Goal: Transaction & Acquisition: Download file/media

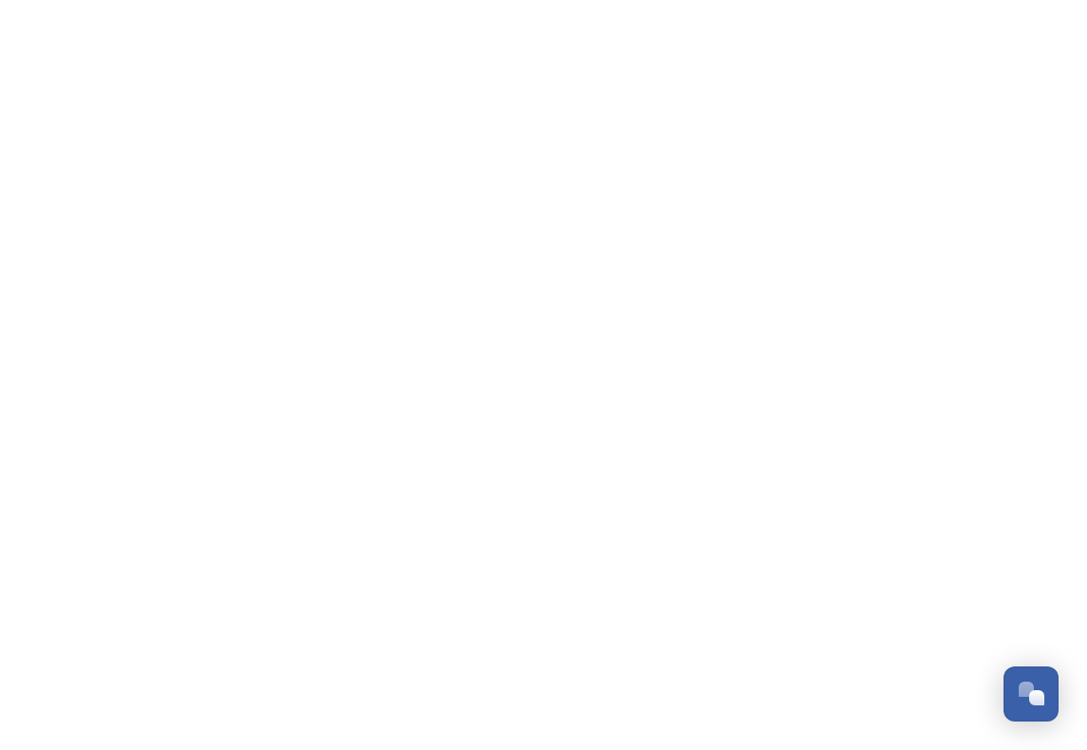
scroll to position [3233, 0]
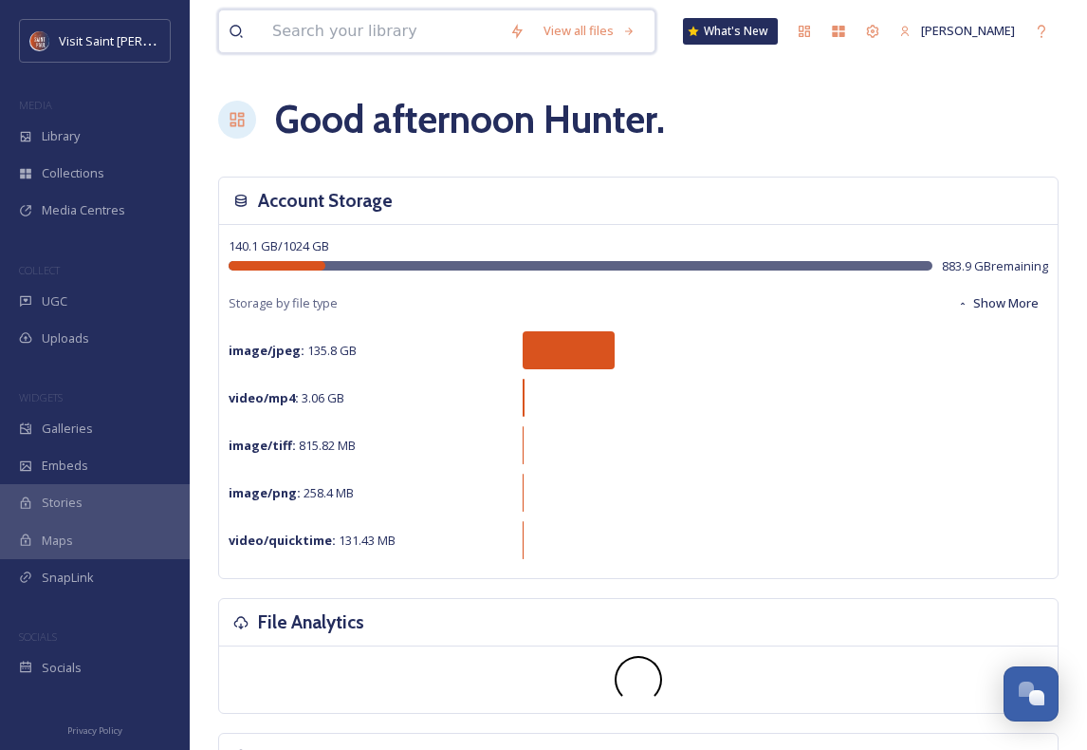
click at [326, 37] on input at bounding box center [381, 31] width 237 height 42
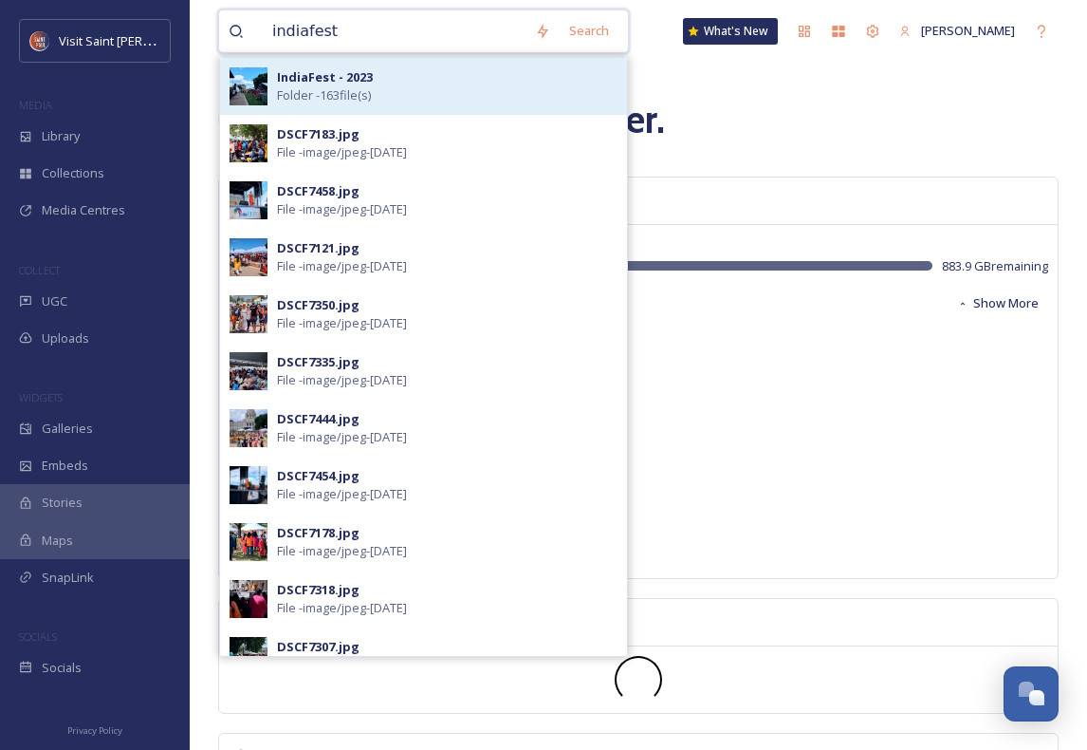
type input "indiafest"
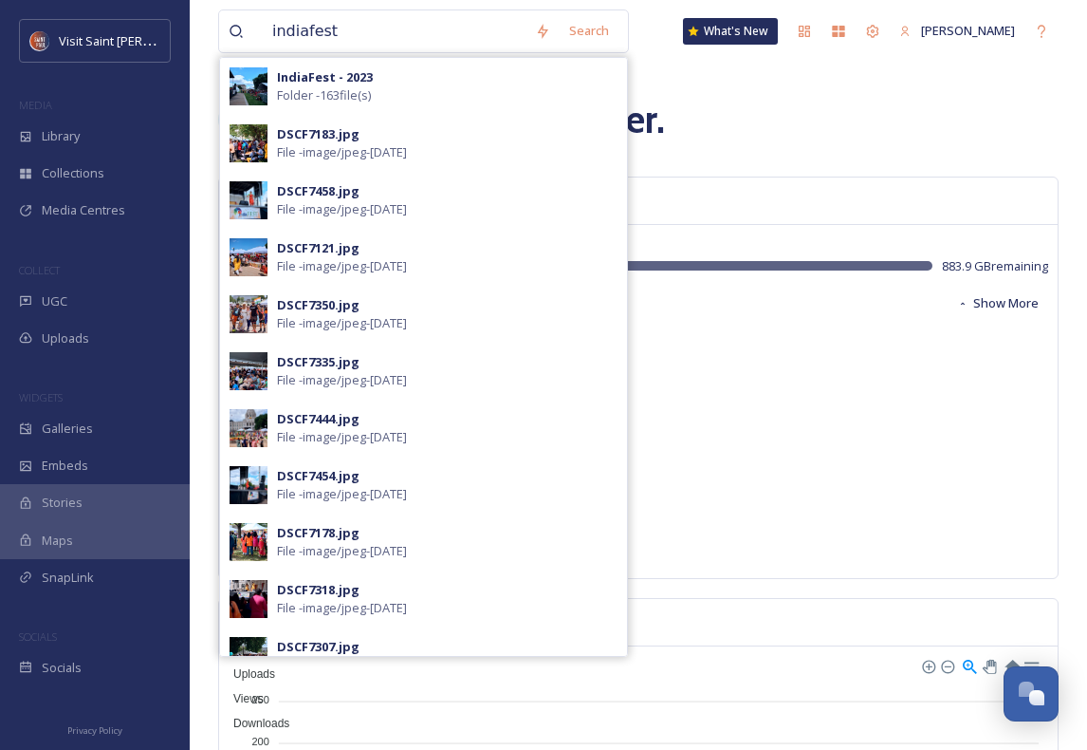
click at [307, 83] on strong "IndiaFest - 2023" at bounding box center [325, 76] width 96 height 17
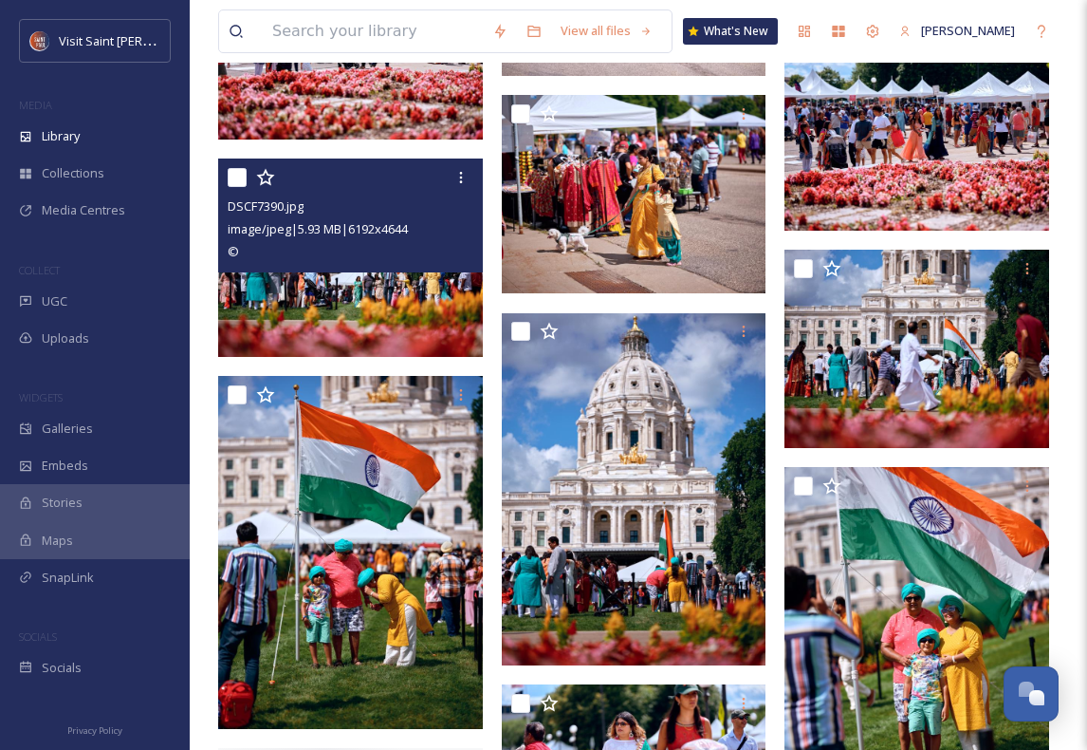
scroll to position [2684, 0]
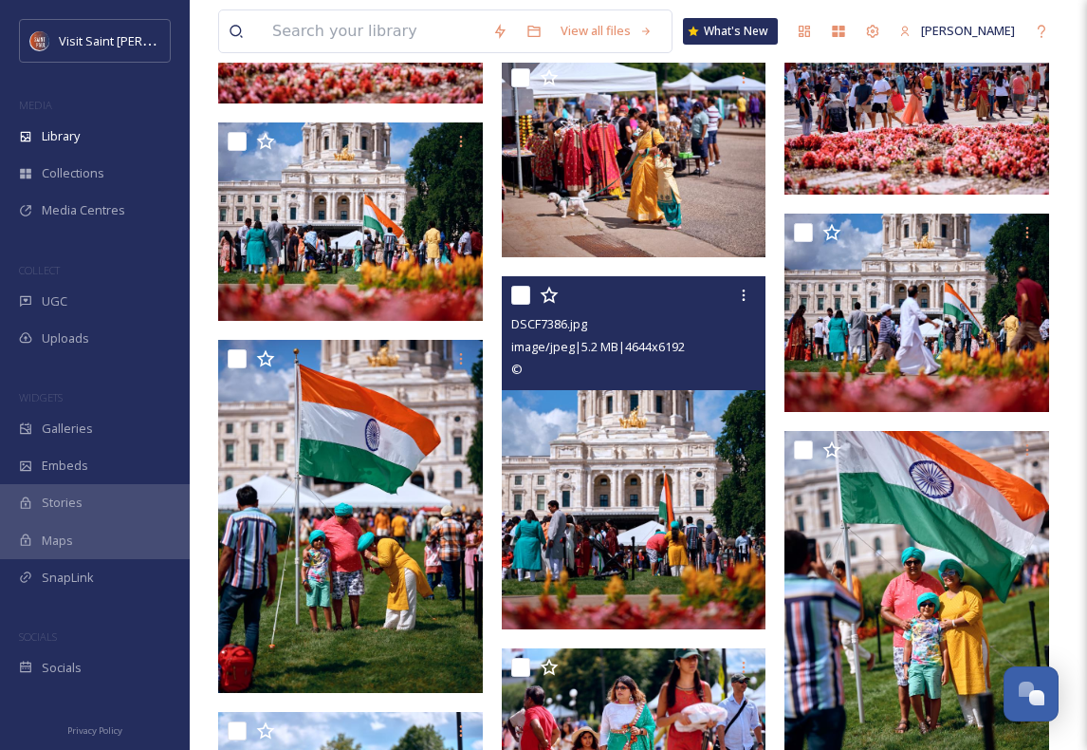
click at [634, 510] on img at bounding box center [634, 453] width 265 height 353
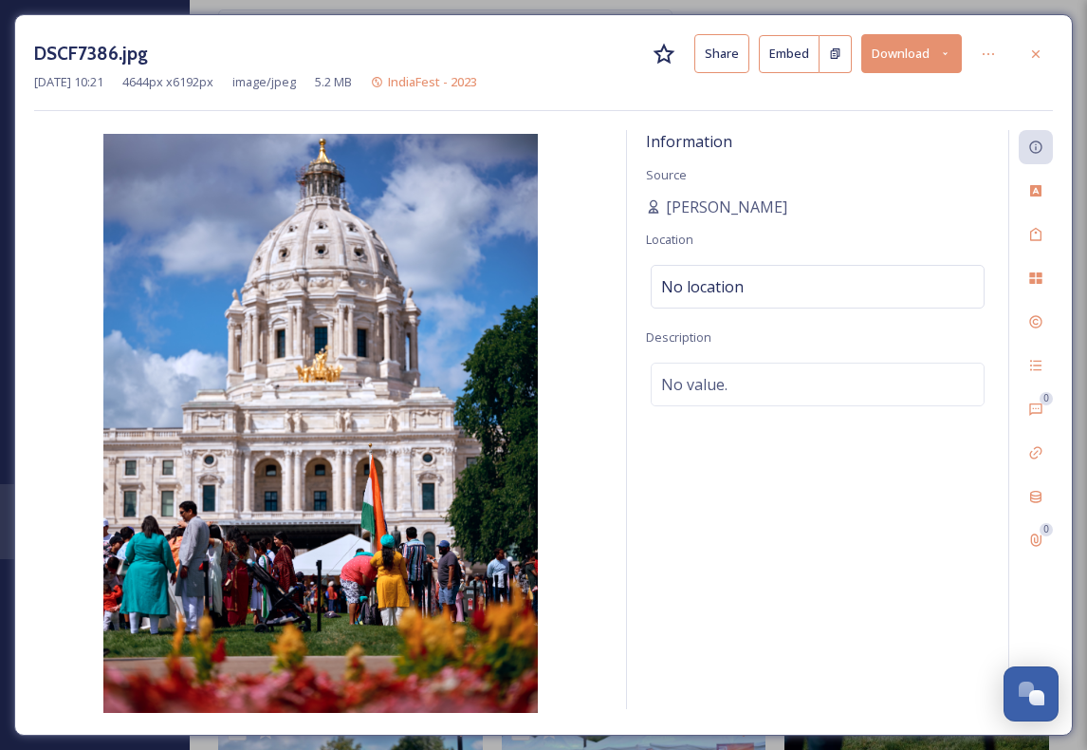
click at [1036, 45] on div at bounding box center [1036, 54] width 34 height 34
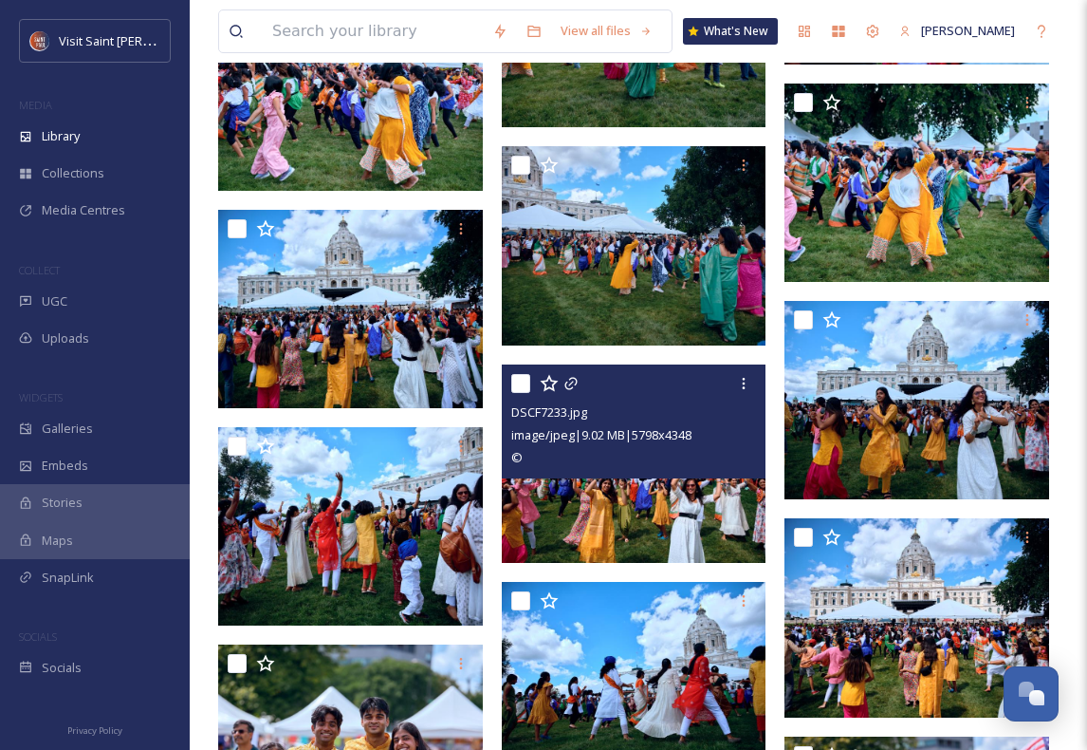
scroll to position [7910, 0]
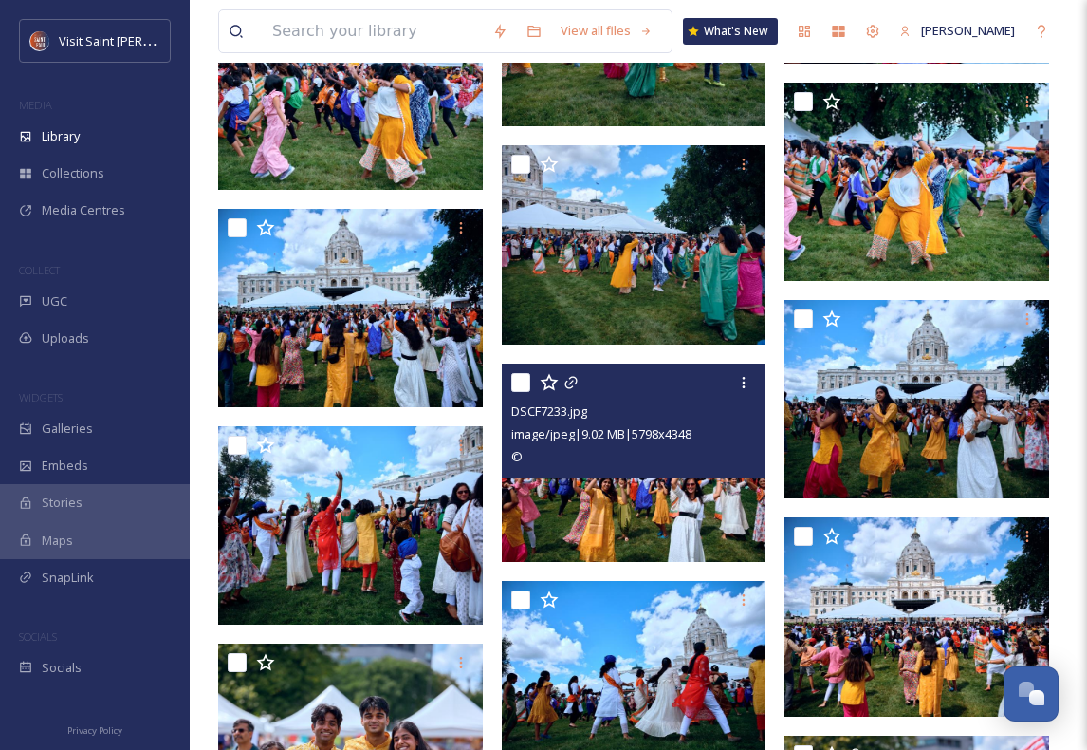
click at [625, 497] on img at bounding box center [634, 462] width 265 height 198
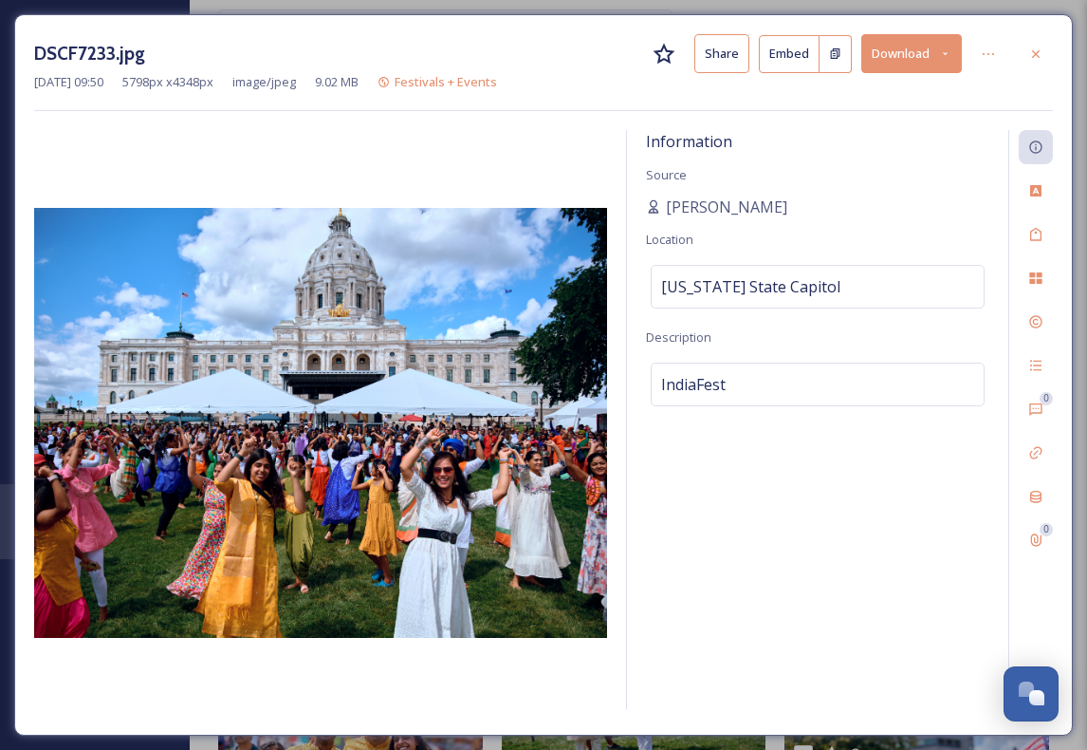
click at [908, 56] on button "Download" at bounding box center [912, 53] width 101 height 39
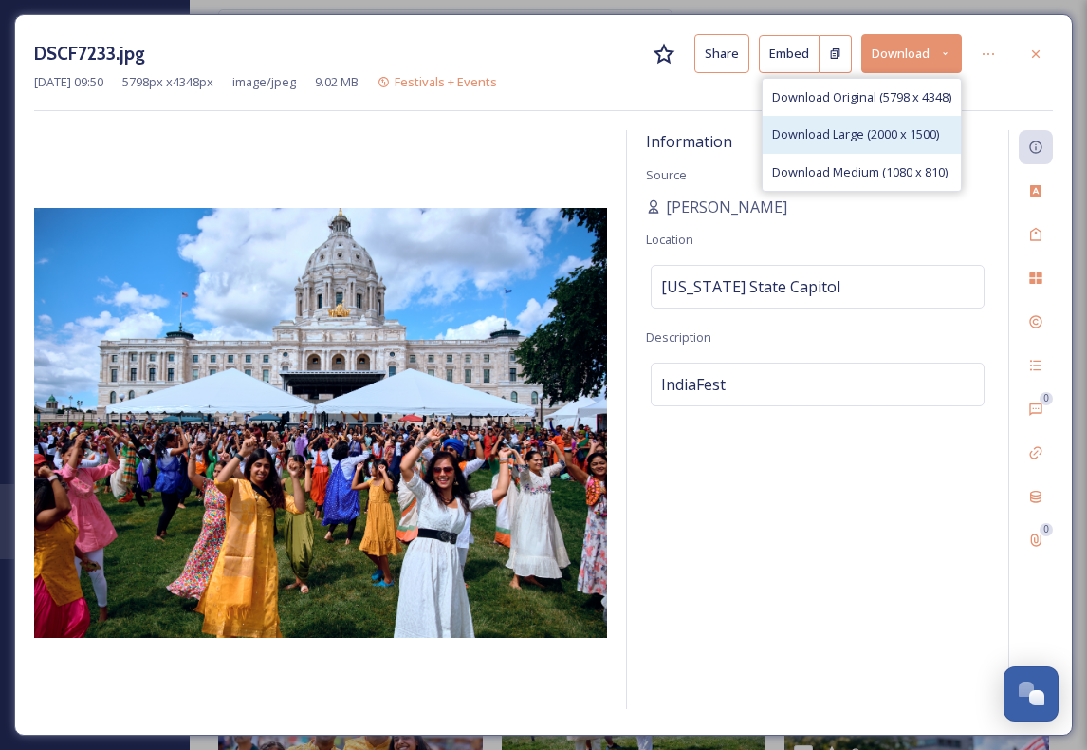
click at [886, 121] on div "Download Large (2000 x 1500)" at bounding box center [862, 134] width 198 height 37
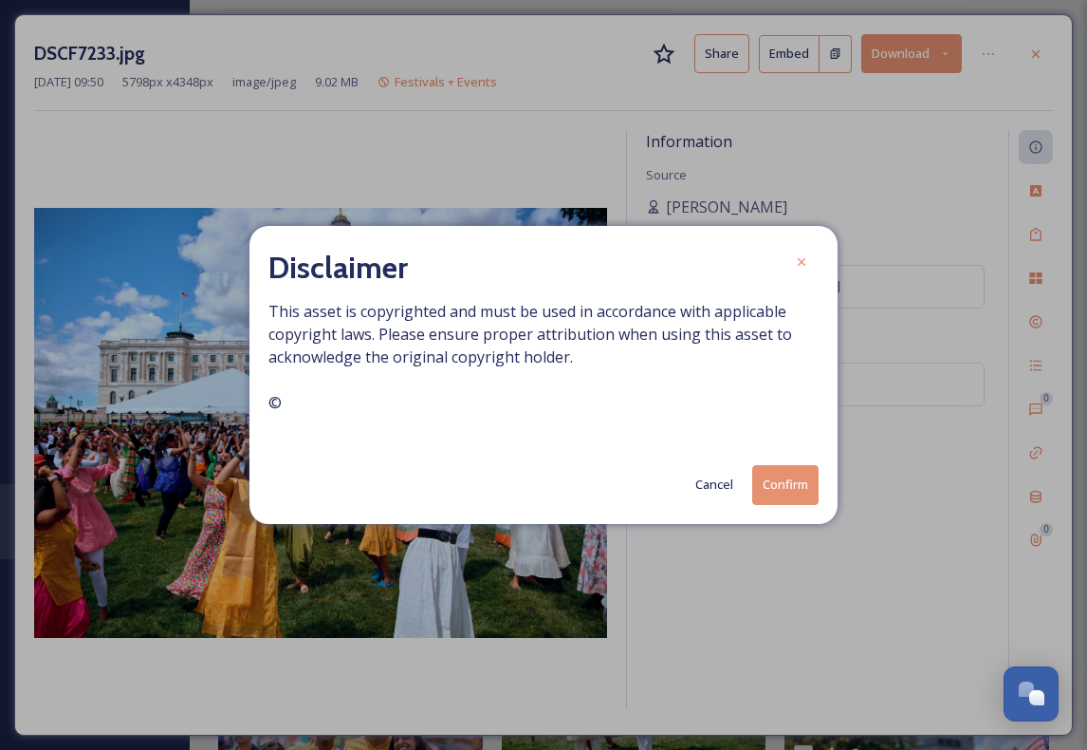
click at [778, 479] on button "Confirm" at bounding box center [785, 484] width 66 height 39
